Goal: Information Seeking & Learning: Learn about a topic

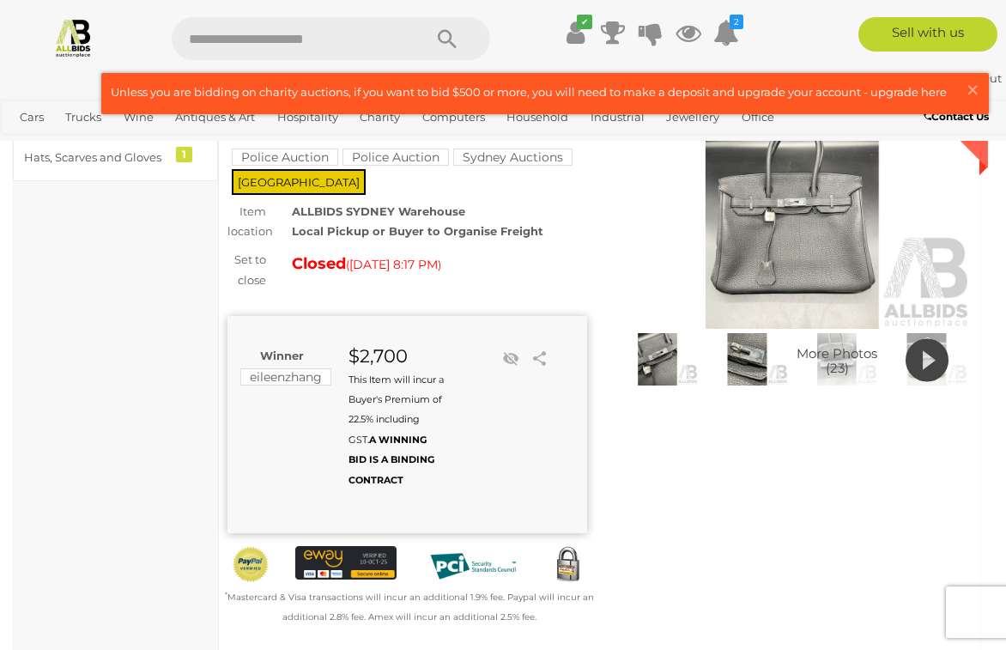
scroll to position [119, 0]
click at [344, 410] on div "$2,700 This Item will incur a Buyer's Premium of 22.5% including GST. A WINNING…" at bounding box center [390, 417] width 108 height 143
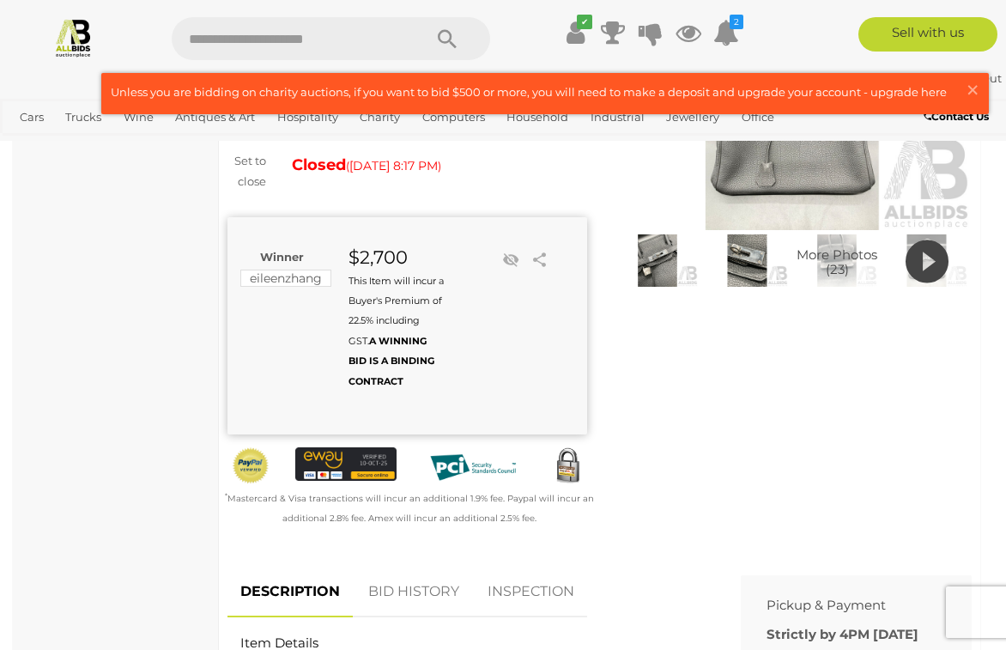
scroll to position [0, 0]
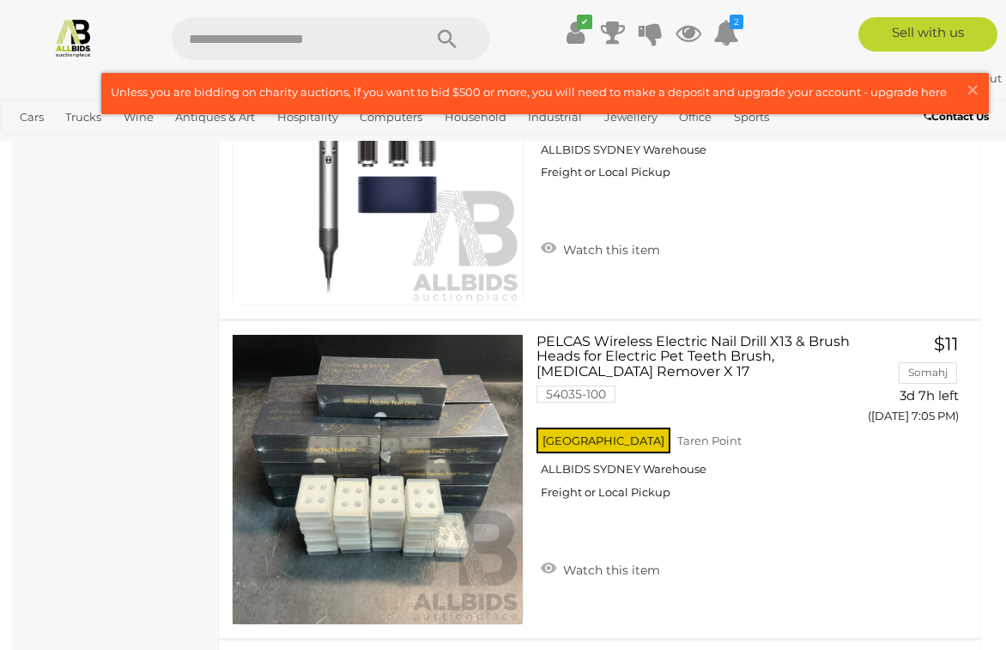
scroll to position [2614, 0]
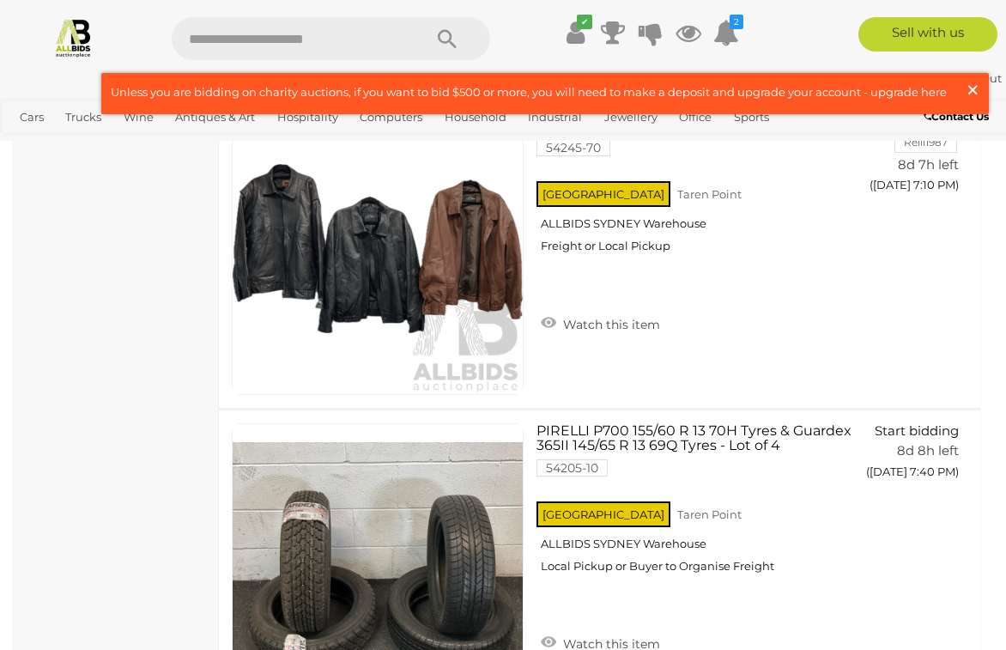
click at [970, 91] on span "×" at bounding box center [972, 89] width 15 height 33
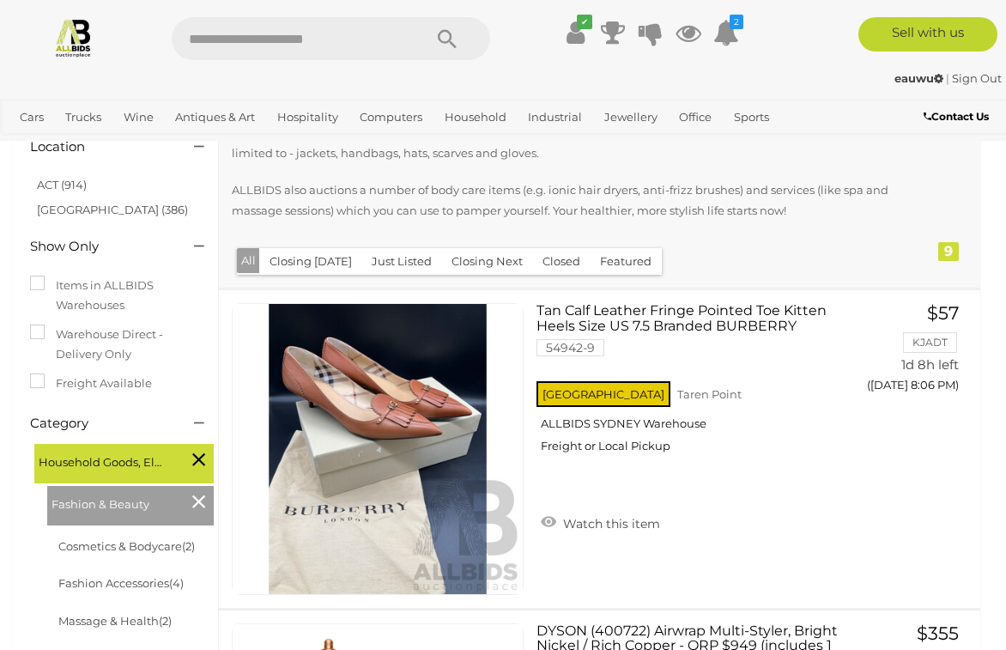
scroll to position [508, 0]
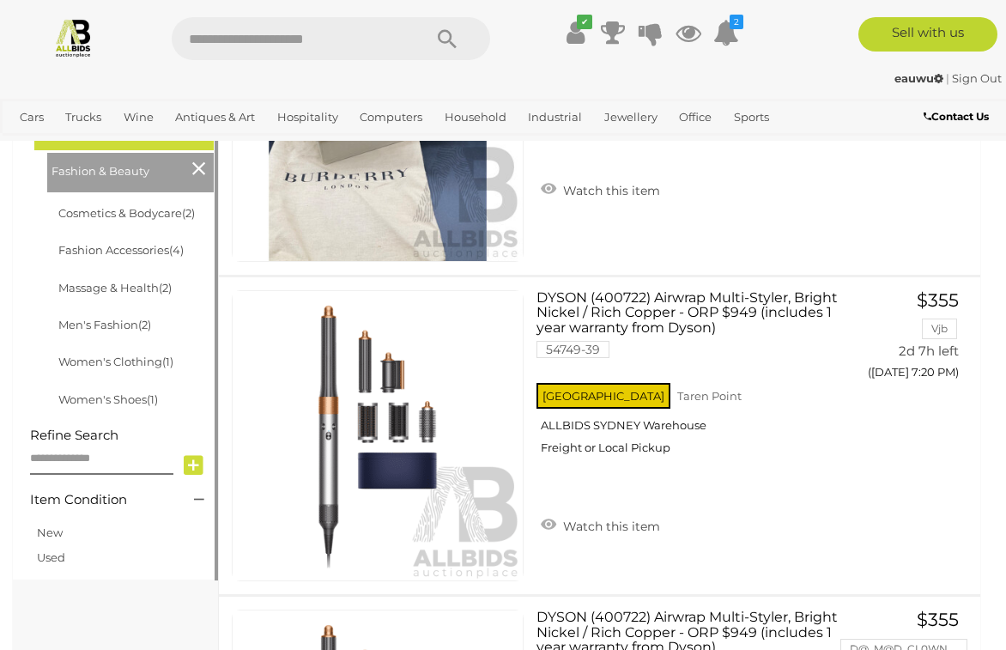
click at [127, 223] on li "Cosmetics & Bodycare (2)" at bounding box center [137, 213] width 162 height 37
click at [129, 219] on link "Cosmetics & Bodycare (2)" at bounding box center [126, 213] width 137 height 14
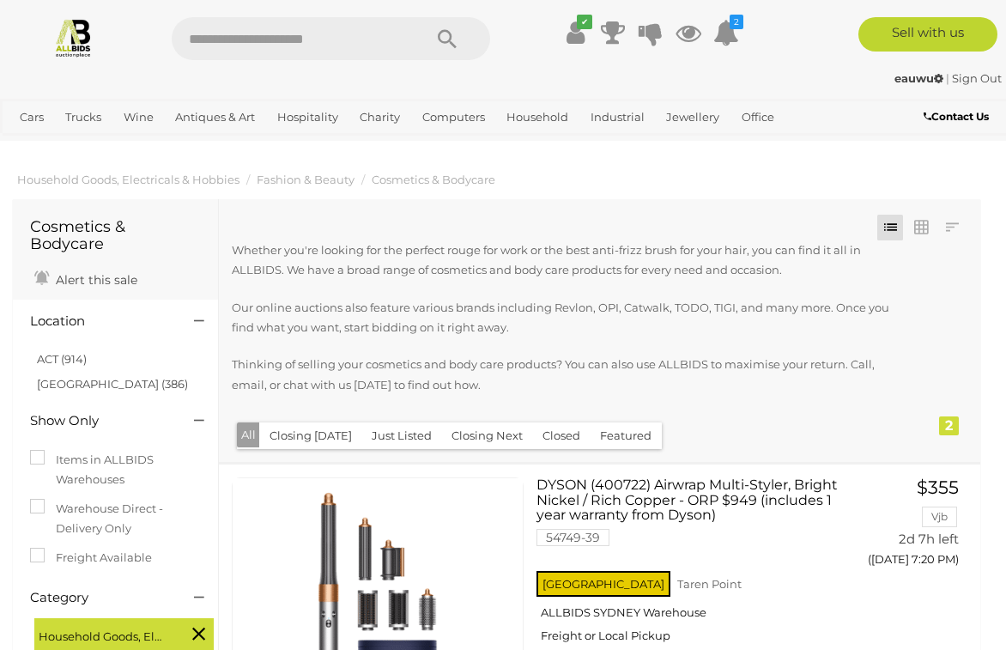
click at [111, 432] on div "Show Only" at bounding box center [115, 418] width 197 height 29
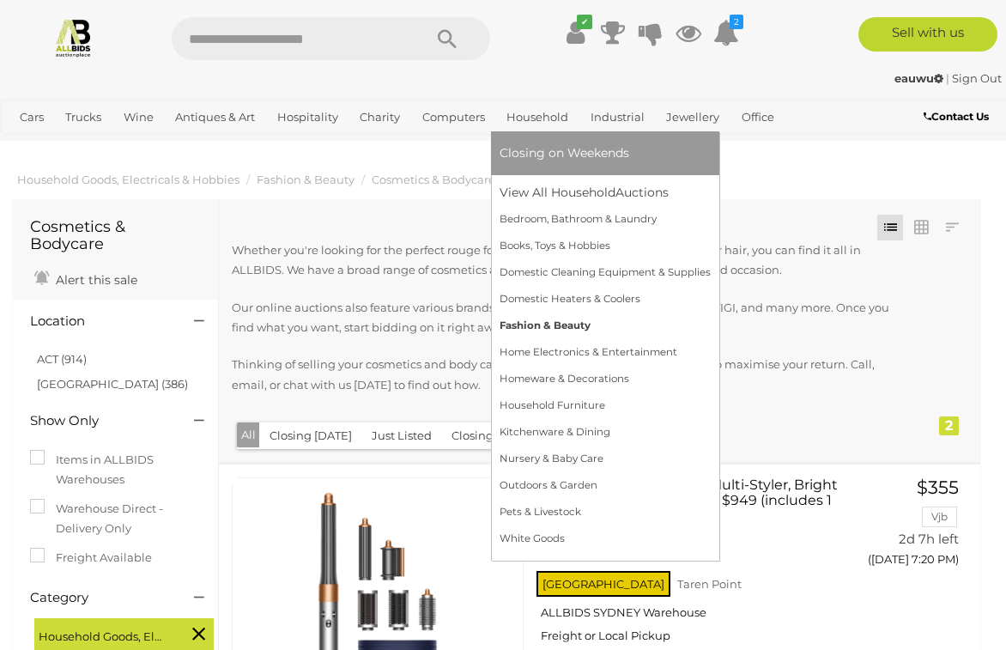
click at [568, 319] on link "Fashion & Beauty" at bounding box center [605, 326] width 211 height 27
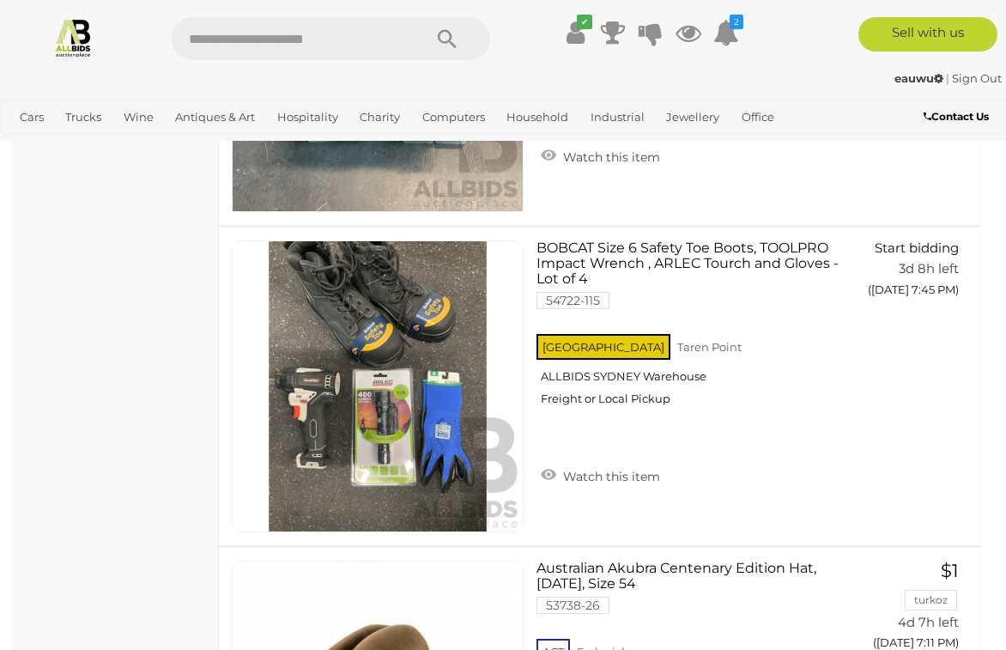
scroll to position [1304, 0]
